Goal: Communication & Community: Answer question/provide support

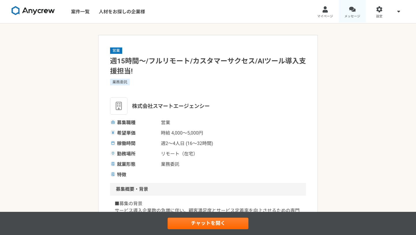
click at [358, 11] on link "メッセージ" at bounding box center [352, 11] width 27 height 23
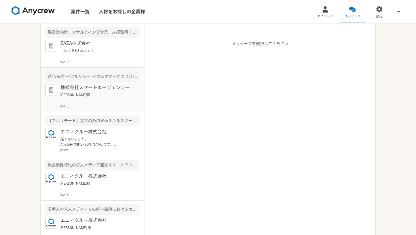
click at [104, 103] on div "株式会社スマートエージェンシー [PERSON_NAME]様 ご回答ありがとうございます。 ぜひ一度弊社の担当と面談の機会をいただけますと幸いです。 また、別…" at bounding box center [99, 96] width 79 height 24
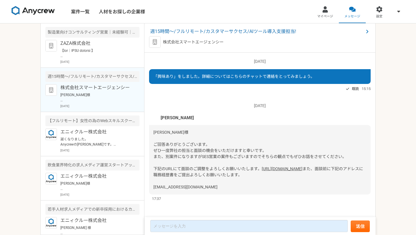
scroll to position [13, 0]
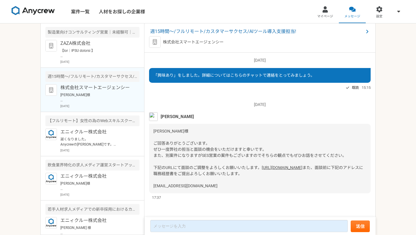
click at [211, 153] on span "[PERSON_NAME]様 ご回答ありがとうございます。 ぜひ一度弊社の担当と面談の機会をいただけますと幸いです。 また、別案件になりますがSES営業の案件…" at bounding box center [249, 149] width 193 height 41
click at [185, 142] on span "[PERSON_NAME]様 ご回答ありがとうございます。 ぜひ一度弊社の担当と面談の機会をいただけますと幸いです。 また、別案件になりますがSES営業の案件…" at bounding box center [249, 149] width 193 height 41
click at [178, 141] on span "[PERSON_NAME]様 ご回答ありがとうございます。 ぜひ一度弊社の担当と面談の機会をいただけますと幸いです。 また、別案件になりますがSES営業の案件…" at bounding box center [249, 149] width 193 height 41
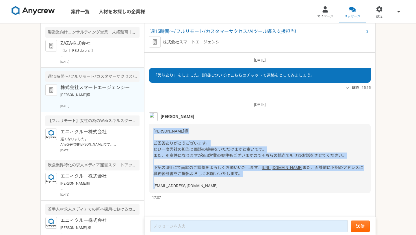
drag, startPoint x: 153, startPoint y: 118, endPoint x: 306, endPoint y: 177, distance: 164.6
click at [306, 177] on div "[PERSON_NAME]様 ご回答ありがとうございます。 ぜひ一度弊社の担当と面談の機会をいただけますと幸いです。 また、別案件になりますがSES営業の案件…" at bounding box center [260, 158] width 222 height 69
copy div "[PERSON_NAME]様 ご回答ありがとうございます。 ぜひ一度弊社の担当と面談の機会をいただけますと幸いです。 また、別案件になりますがSES営業の案件…"
click at [327, 19] on link "マイページ" at bounding box center [325, 11] width 27 height 23
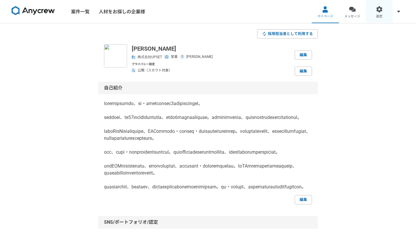
click at [381, 15] on span "設定" at bounding box center [379, 16] width 6 height 5
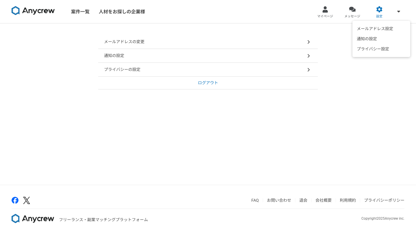
click at [394, 12] on div "メールアドレス設定 通知の設定 プライバシー設定" at bounding box center [399, 11] width 12 height 23
click at [399, 12] on icon at bounding box center [398, 11] width 3 height 5
click at [324, 11] on div at bounding box center [325, 9] width 7 height 7
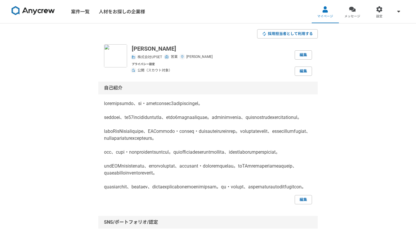
click at [161, 47] on p "[PERSON_NAME]" at bounding box center [172, 48] width 81 height 9
click at [149, 58] on span "株式会社UPSET" at bounding box center [150, 56] width 25 height 5
click at [137, 57] on div "株式会社UPSET" at bounding box center [147, 56] width 30 height 5
drag, startPoint x: 156, startPoint y: 48, endPoint x: 131, endPoint y: 48, distance: 24.8
click at [131, 48] on div "[PERSON_NAME] 株式会社UPSET 営業 [PERSON_NAME] 編集 プライバシー設定 公開（スカウト対象） 編集" at bounding box center [208, 59] width 208 height 31
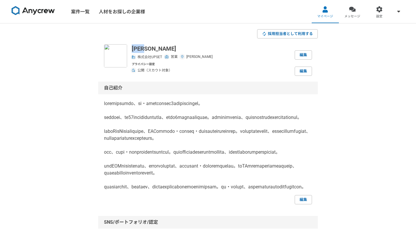
copy p "[PERSON_NAME]"
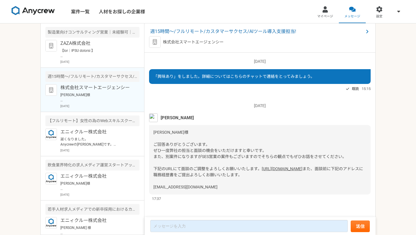
scroll to position [13, 0]
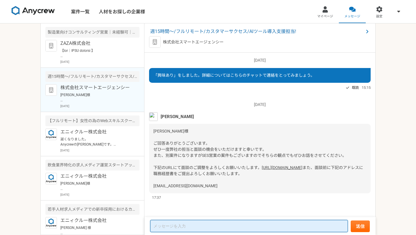
click at [196, 224] on textarea at bounding box center [249, 226] width 198 height 12
paste textarea "[PERSON_NAME]様 ご連絡が遅くなり申し訳ございません。 [PERSON_NAME]です。 ご連絡ありがとうございます。 ぜひ面談のお時間をいただけ…"
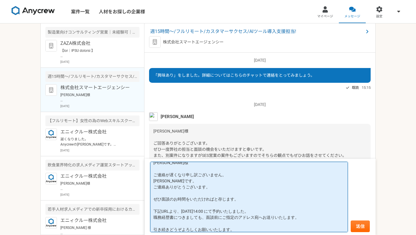
scroll to position [0, 0]
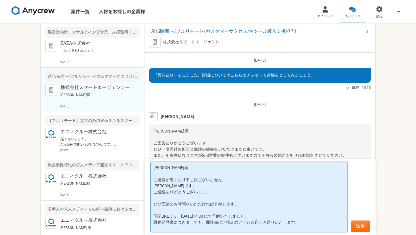
click at [161, 166] on textarea "[PERSON_NAME]様 ご連絡が遅くなり申し訳ございません。 [PERSON_NAME]です。 ご連絡ありがとうございます。 ぜひ面談のお時間をいただけ…" at bounding box center [249, 196] width 198 height 70
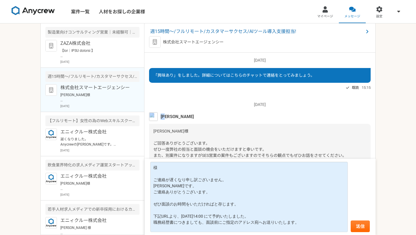
drag, startPoint x: 170, startPoint y: 103, endPoint x: 159, endPoint y: 103, distance: 11.0
click at [159, 112] on div "[PERSON_NAME]" at bounding box center [260, 116] width 222 height 9
copy div "[PERSON_NAME]"
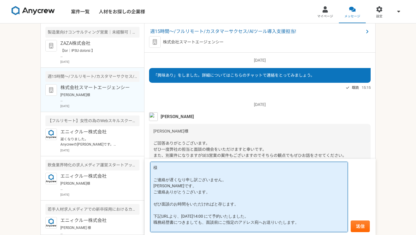
click at [154, 165] on textarea "様 ご連絡が遅くなり申し訳ございません。 [PERSON_NAME]です。 ご連絡ありがとうございます。 ぜひ面談のお時間をいただければと存じます。 下記UR…" at bounding box center [249, 196] width 198 height 70
paste textarea "[PERSON_NAME]"
click at [194, 190] on textarea "[PERSON_NAME] ご連絡が遅くなり申し訳ございません。 [PERSON_NAME]です。 ご連絡ありがとうございます。 ぜひ面談のお時間をいただけれ…" at bounding box center [249, 196] width 198 height 70
click at [169, 181] on textarea "[PERSON_NAME] ご連絡が遅くなり申し訳ございません。 [PERSON_NAME]です。 ご連絡ありがとうございます。 ぜひ面談のお時間をいただけれ…" at bounding box center [249, 196] width 198 height 70
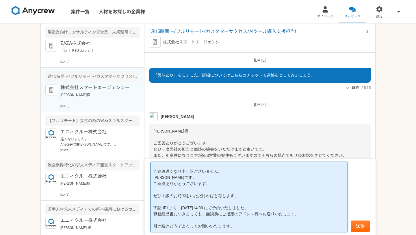
click at [188, 188] on textarea "[PERSON_NAME] ご連絡遅くなり申し訳ございません。 [PERSON_NAME]です。 ご連絡ありがとうございます。 ぜひ面談のお時間をいただければ…" at bounding box center [249, 196] width 198 height 70
click at [166, 197] on textarea "[PERSON_NAME] ご連絡遅くなり申し訳ございません。 [PERSON_NAME]です。 ご連絡ありがとうございます。 ぜひ面談のお時間をいただければ…" at bounding box center [249, 196] width 198 height 70
click at [202, 205] on textarea "[PERSON_NAME] ご連絡遅くなり申し訳ございません。 [PERSON_NAME]です。 ご連絡ありがとうございます。 ぜひ面談のお時間をいただければ…" at bounding box center [249, 196] width 198 height 70
type textarea "[PERSON_NAME] ご連絡遅くなり申し訳ございません。 [PERSON_NAME]です。 ご連絡ありがとうございます。 ぜひ面談のお時間をいただければ…"
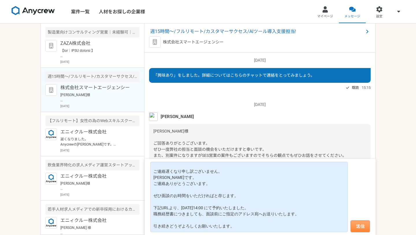
click at [362, 227] on button "送信" at bounding box center [360, 226] width 19 height 12
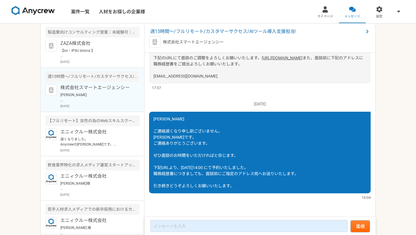
scroll to position [52, 0]
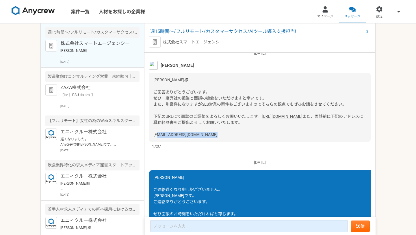
drag, startPoint x: 210, startPoint y: 146, endPoint x: 150, endPoint y: 146, distance: 60.4
click at [150, 142] on div "[PERSON_NAME]様 ご回答ありがとうございます。 ぜひ一度弊社の担当と面談の機会をいただけますと幸いです。 また、別案件になりますがSES営業の案件…" at bounding box center [260, 107] width 222 height 69
copy span "[EMAIL_ADDRESS][DOMAIN_NAME]"
click at [175, 42] on p "株式会社スマートエージェンシー" at bounding box center [193, 42] width 61 height 6
click at [157, 42] on img at bounding box center [155, 42] width 12 height 12
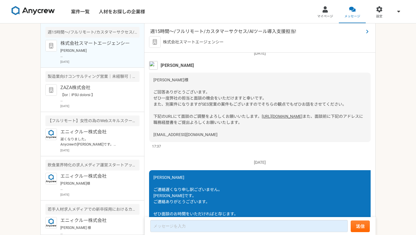
click at [177, 32] on span "週15時間〜/フルリモート/カスタマーサクセス/AIツール導入支援担当!" at bounding box center [257, 31] width 214 height 7
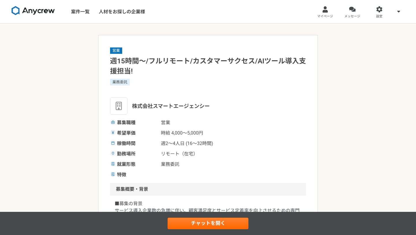
click at [186, 105] on span "株式会社スマートエージェンシー" at bounding box center [171, 106] width 78 height 8
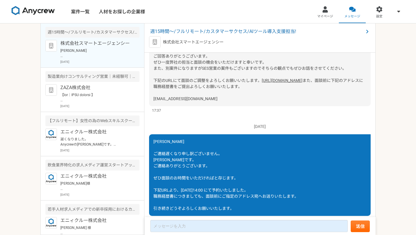
scroll to position [91, 0]
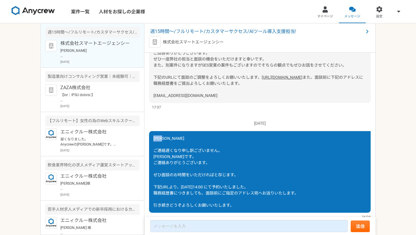
drag, startPoint x: 154, startPoint y: 150, endPoint x: 168, endPoint y: 153, distance: 14.1
click at [168, 153] on div "[PERSON_NAME] ご連絡遅くなり申し訳ございません。 [PERSON_NAME]です。 ご連絡ありがとうございます。 ぜひ面談のお時間をいただければ…" at bounding box center [260, 171] width 222 height 81
copy span "[PERSON_NAME]"
